Goal: Obtain resource: Download file/media

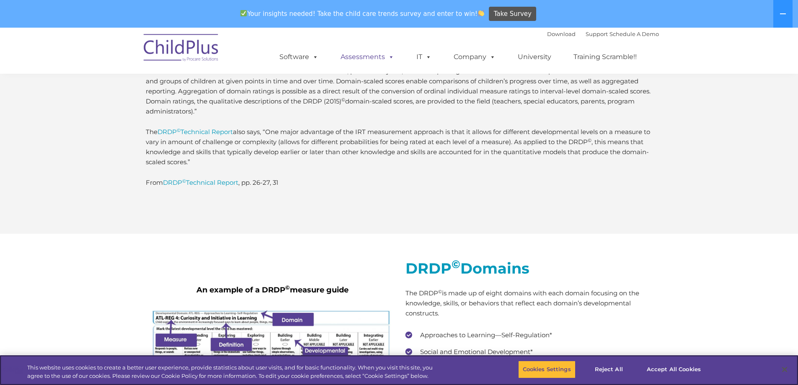
scroll to position [1404, 0]
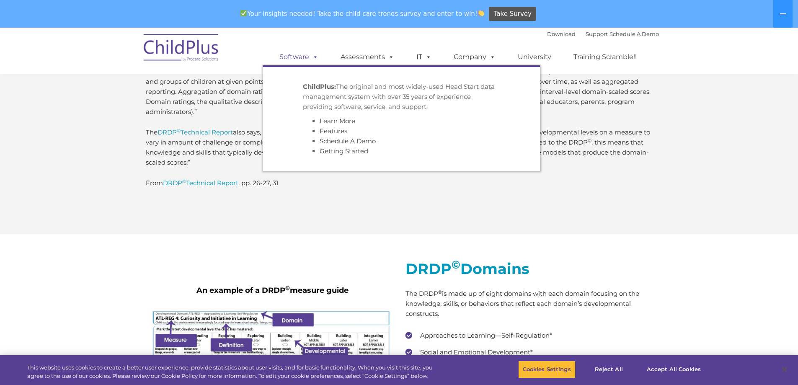
click at [309, 60] on link "Software" at bounding box center [299, 57] width 56 height 17
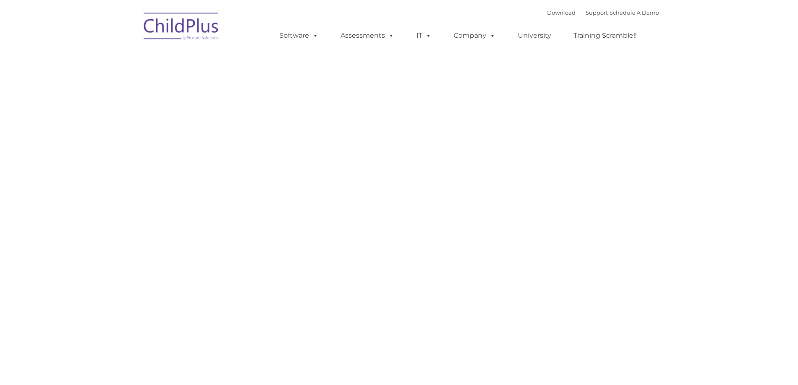
type input ""
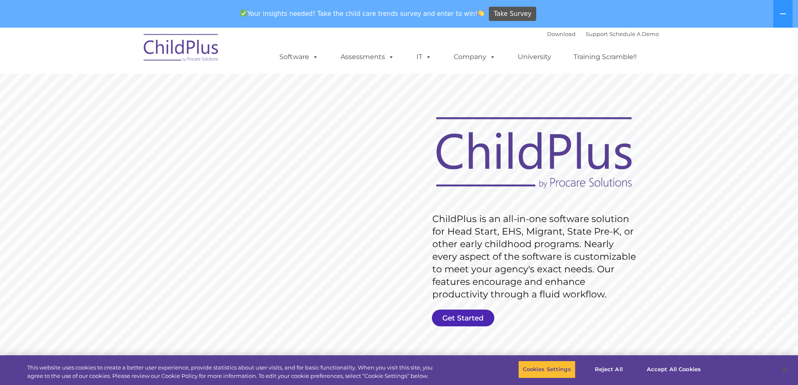
click at [468, 317] on link "Get Started" at bounding box center [463, 317] width 62 height 17
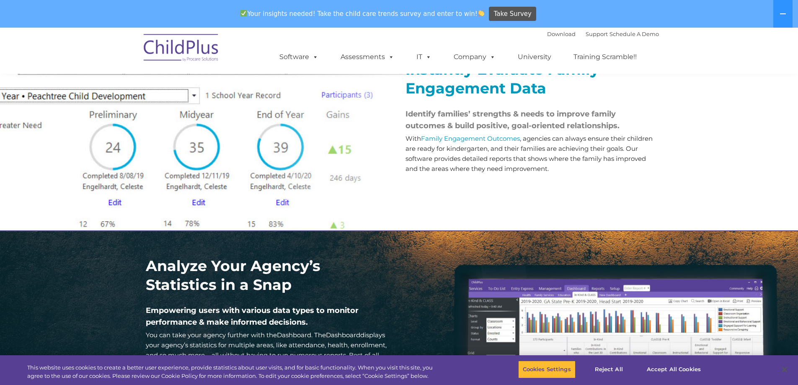
scroll to position [999, 0]
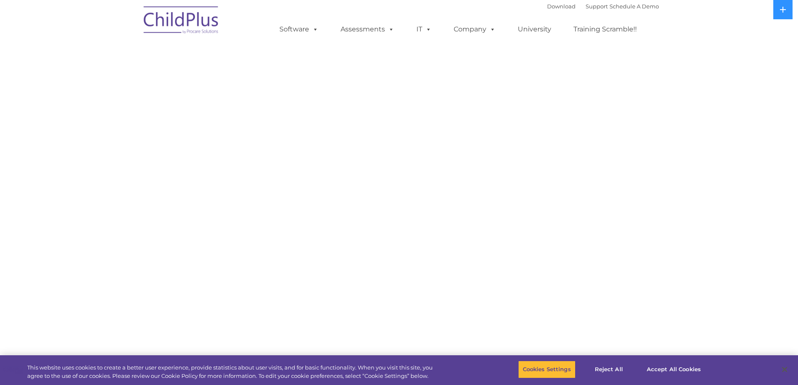
select select "MEDIUM"
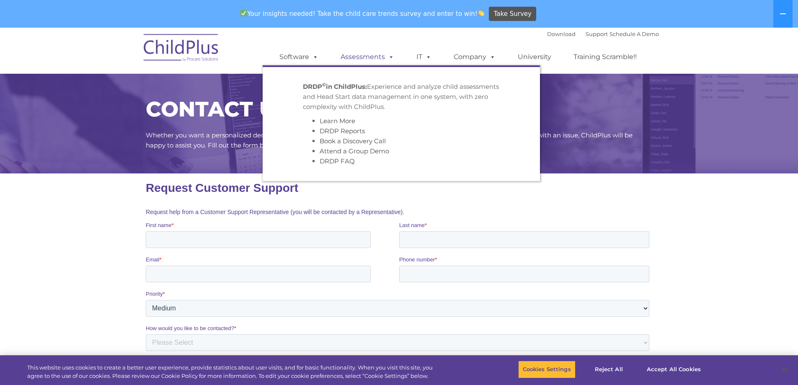
click at [368, 58] on link "Assessments" at bounding box center [367, 57] width 70 height 17
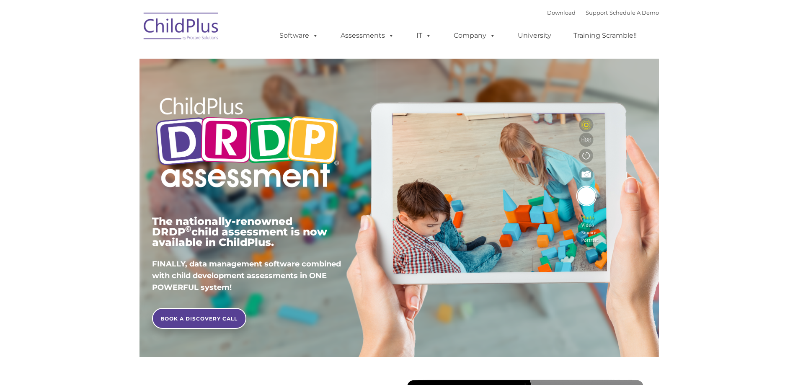
type input ""
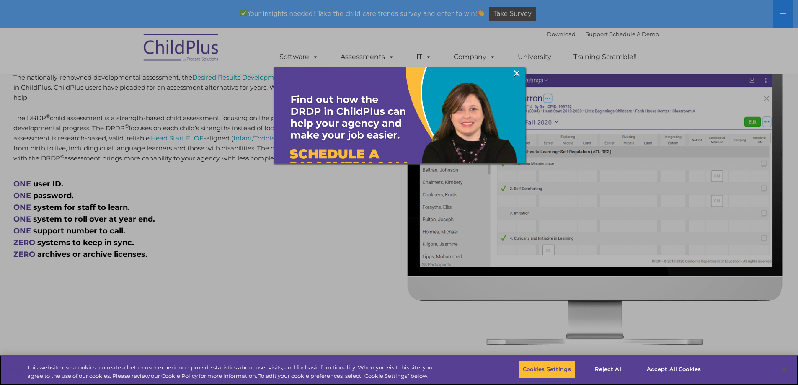
scroll to position [377, 0]
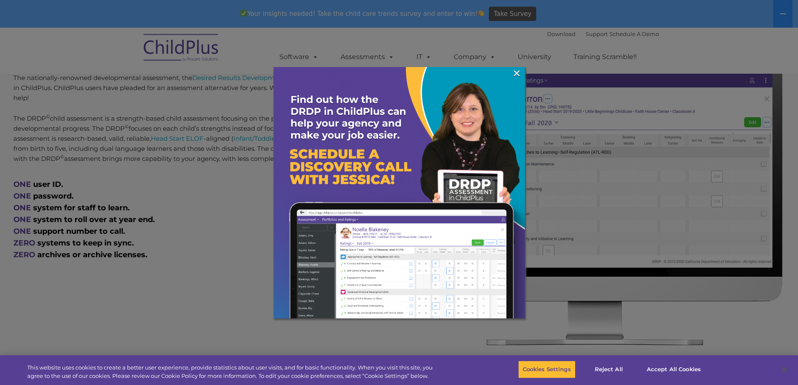
click at [506, 71] on img at bounding box center [398, 192] width 251 height 251
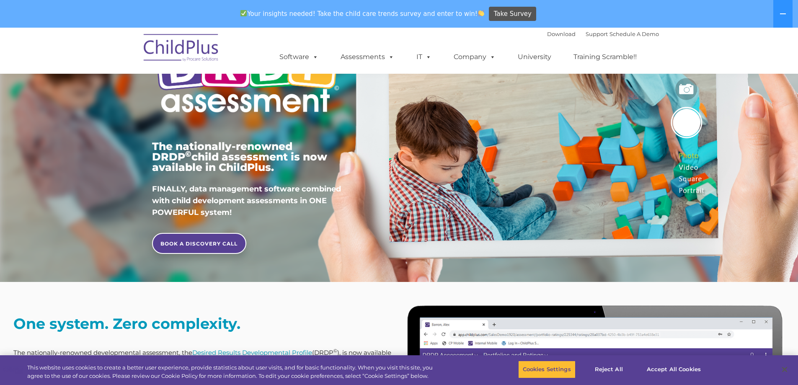
scroll to position [0, 0]
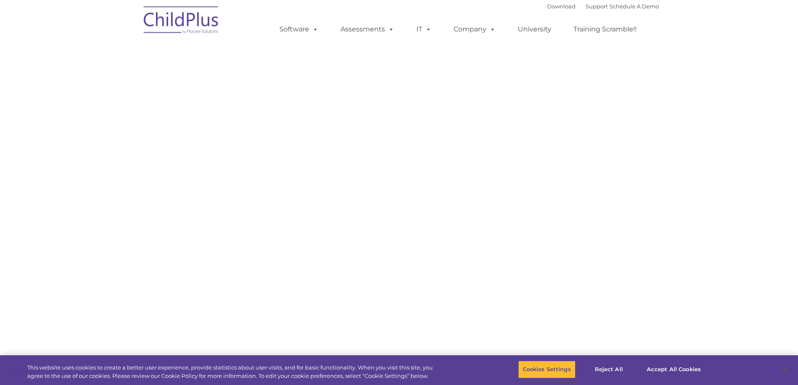
select select "MEDIUM"
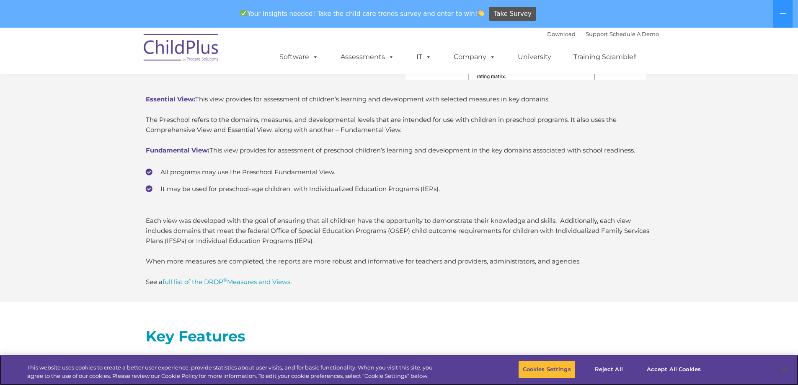
scroll to position [2159, 0]
click at [547, 33] on link "Download" at bounding box center [561, 34] width 28 height 7
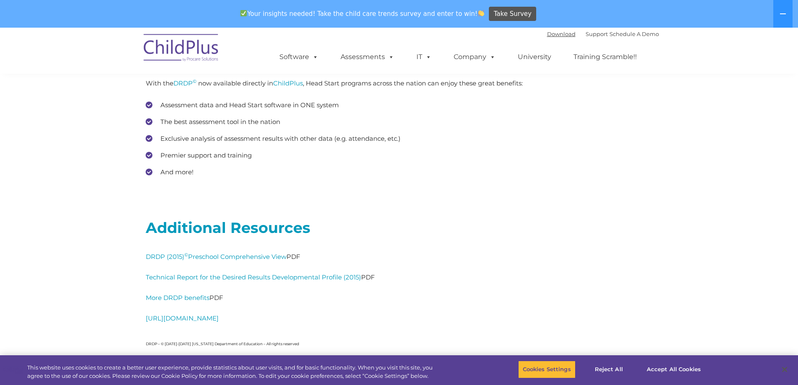
scroll to position [3689, 0]
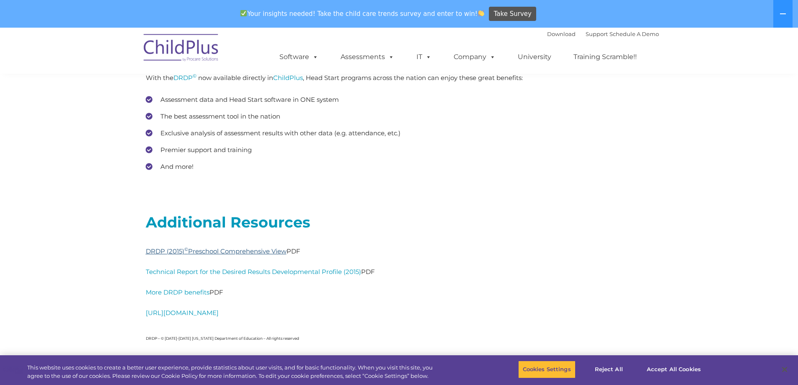
click at [265, 249] on link "DRDP (2015) © Preschool Comprehensive View" at bounding box center [216, 251] width 141 height 8
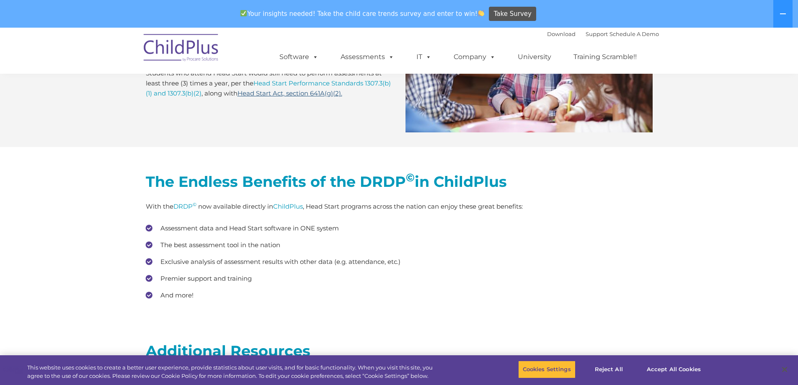
scroll to position [3559, 0]
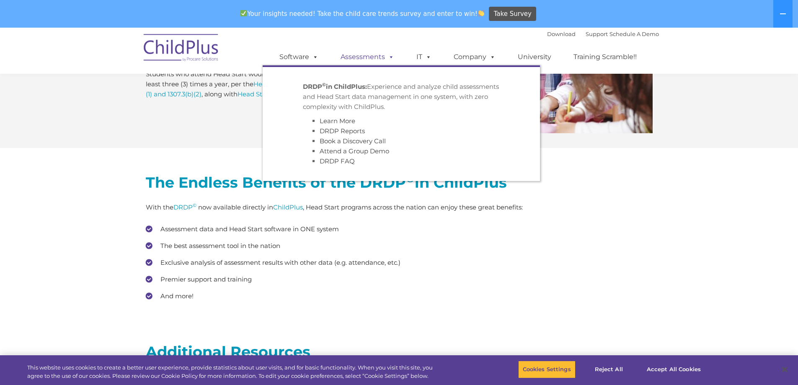
click at [370, 57] on link "Assessments" at bounding box center [367, 57] width 70 height 17
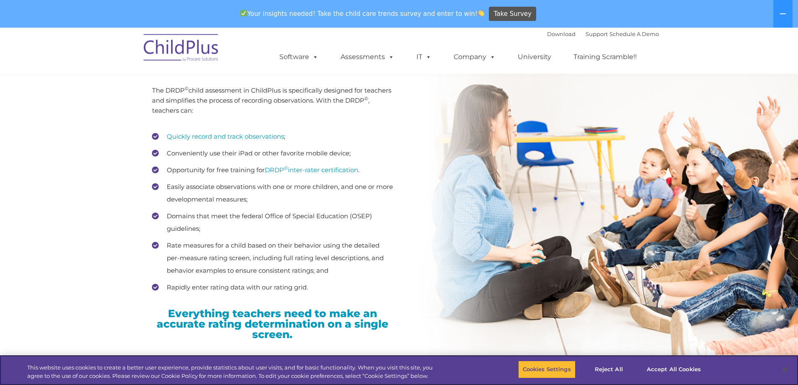
scroll to position [1191, 0]
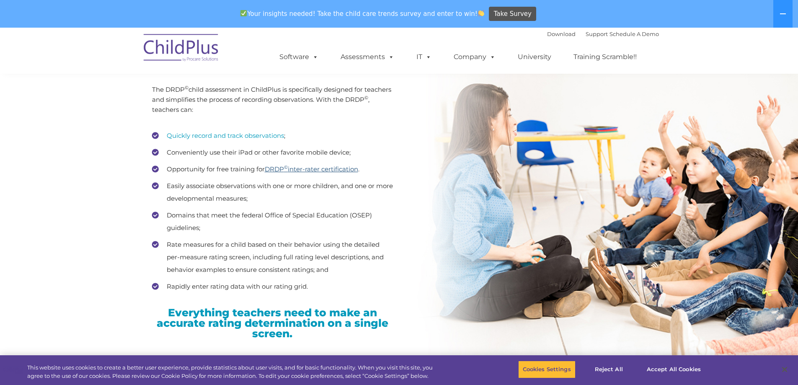
click at [278, 167] on link "DRDP © inter-rater certification" at bounding box center [311, 169] width 93 height 8
